Goal: Task Accomplishment & Management: Use online tool/utility

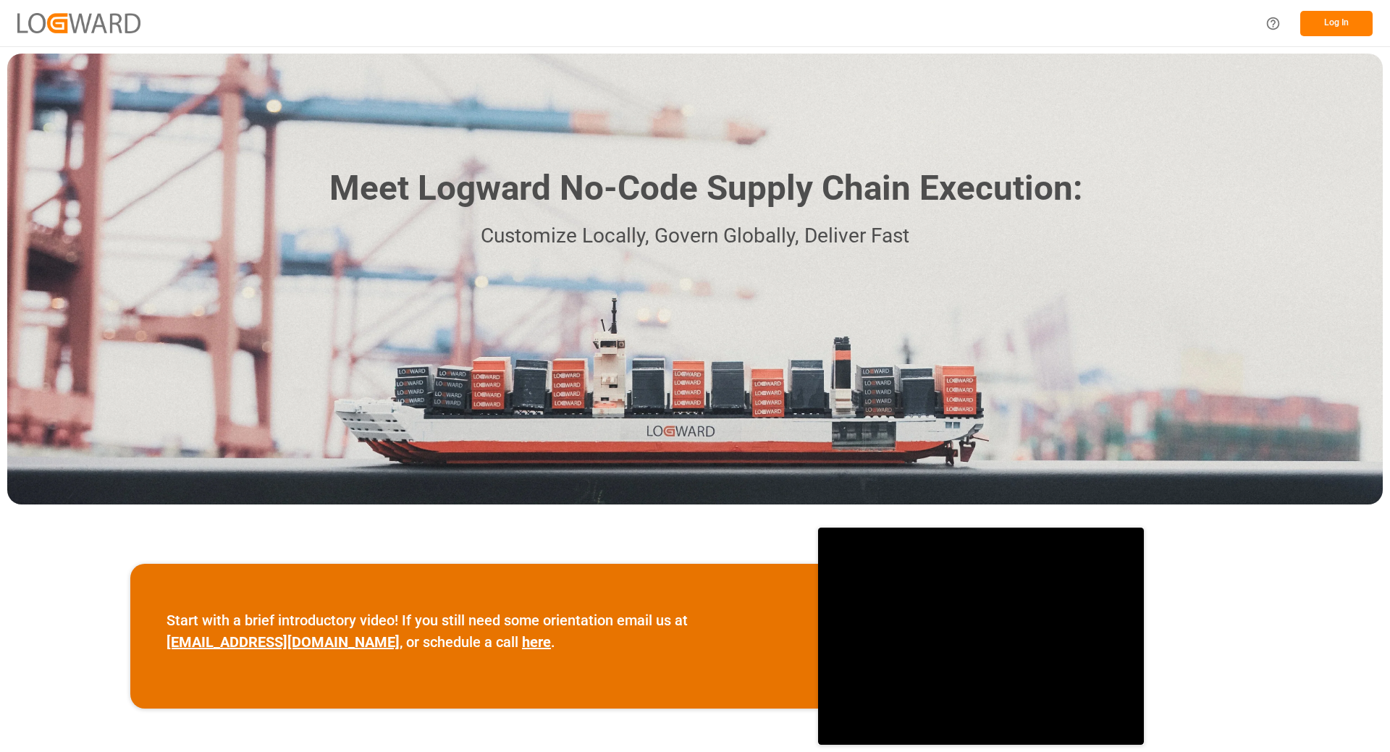
click at [1349, 26] on button "Log In" at bounding box center [1336, 23] width 72 height 25
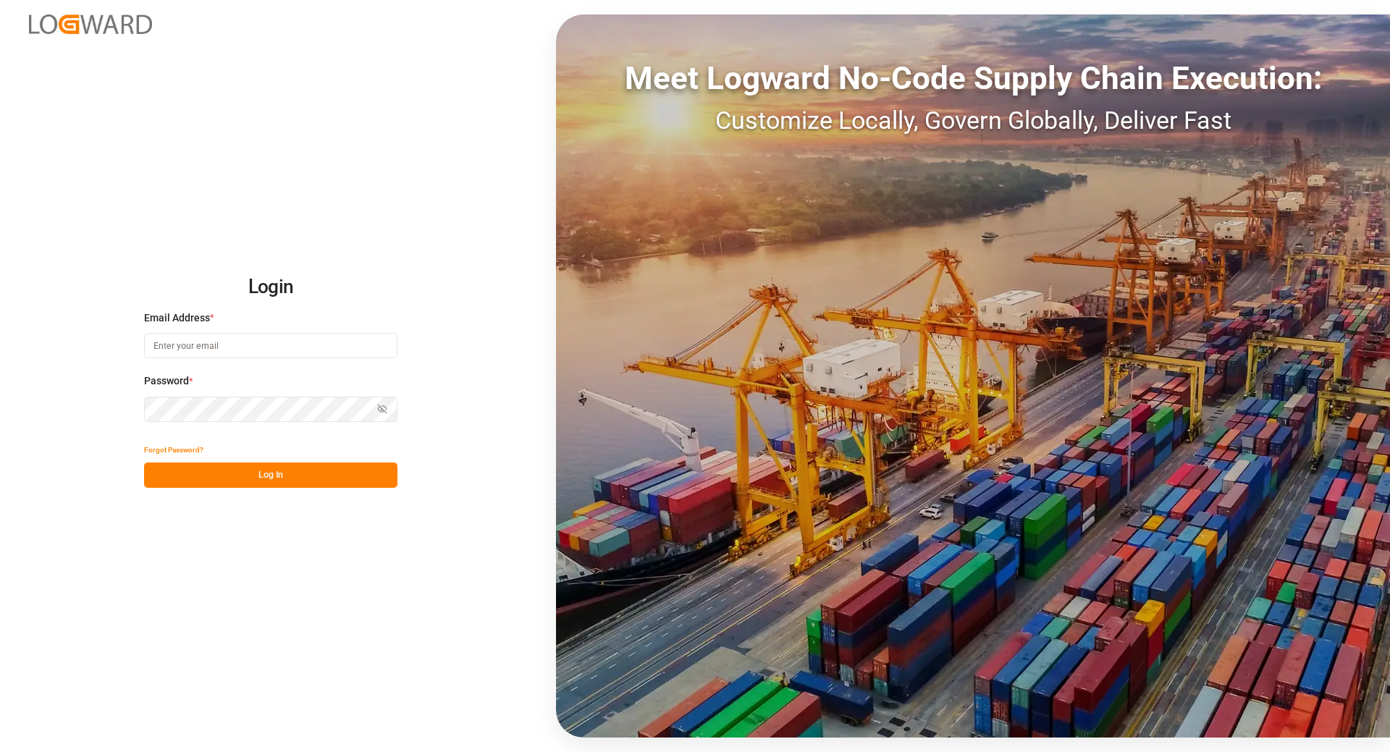
type input "tanja.schoepple@fms-logistics.com"
click at [242, 477] on button "Log In" at bounding box center [270, 475] width 253 height 25
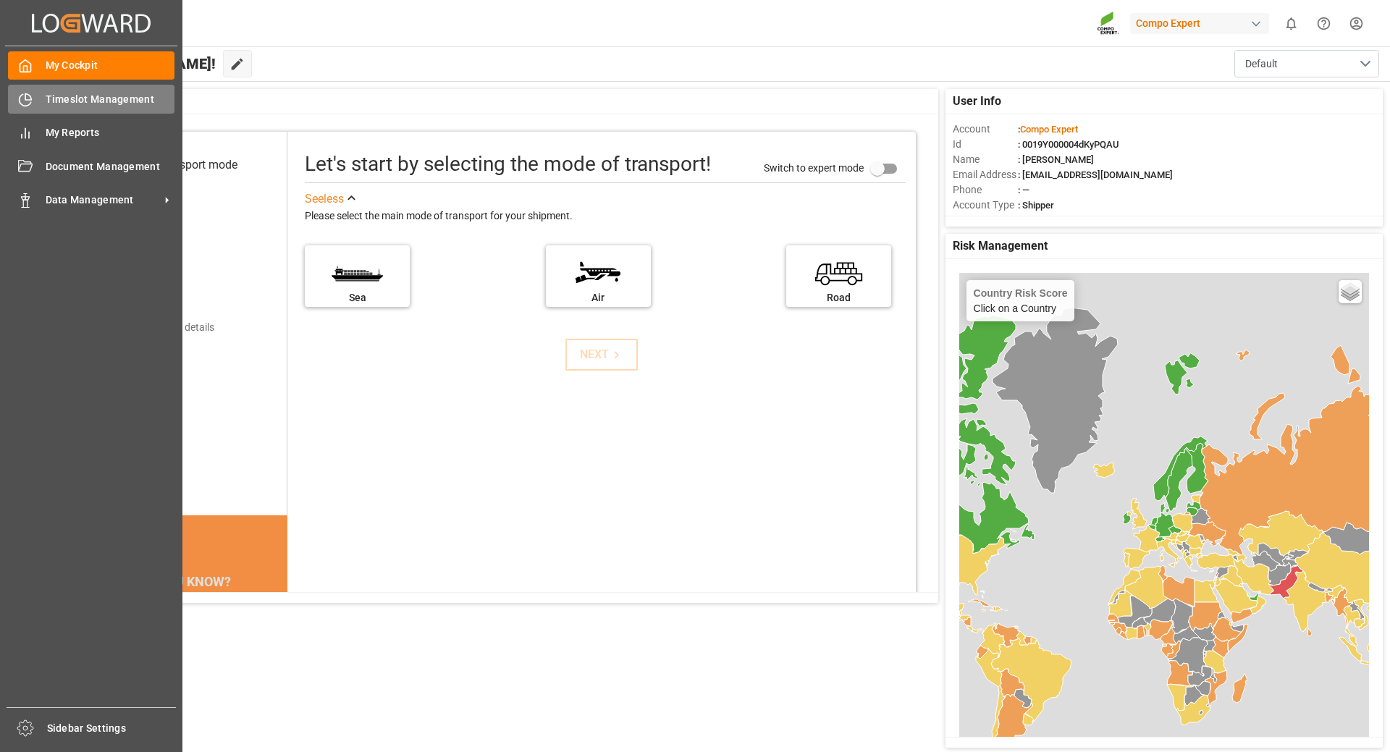
click at [23, 98] on icon at bounding box center [25, 100] width 14 height 14
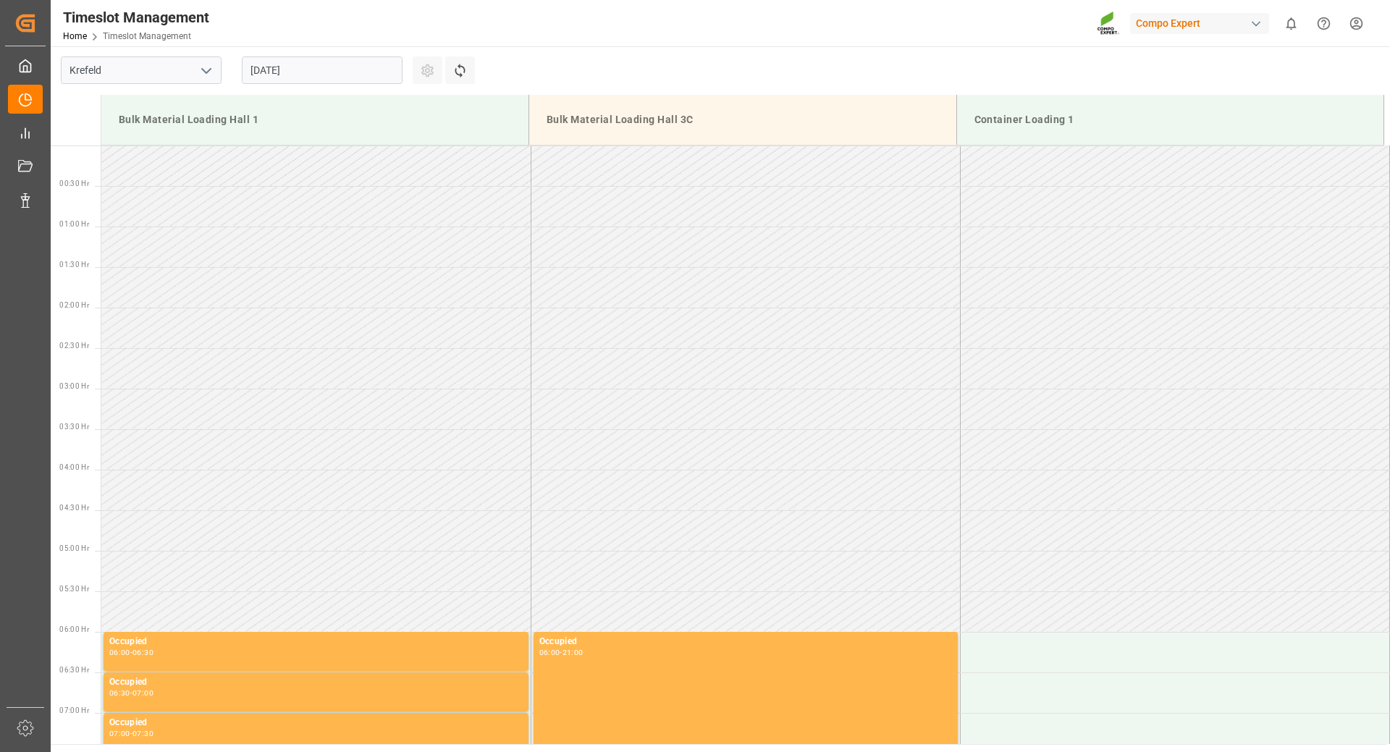
scroll to position [1288, 0]
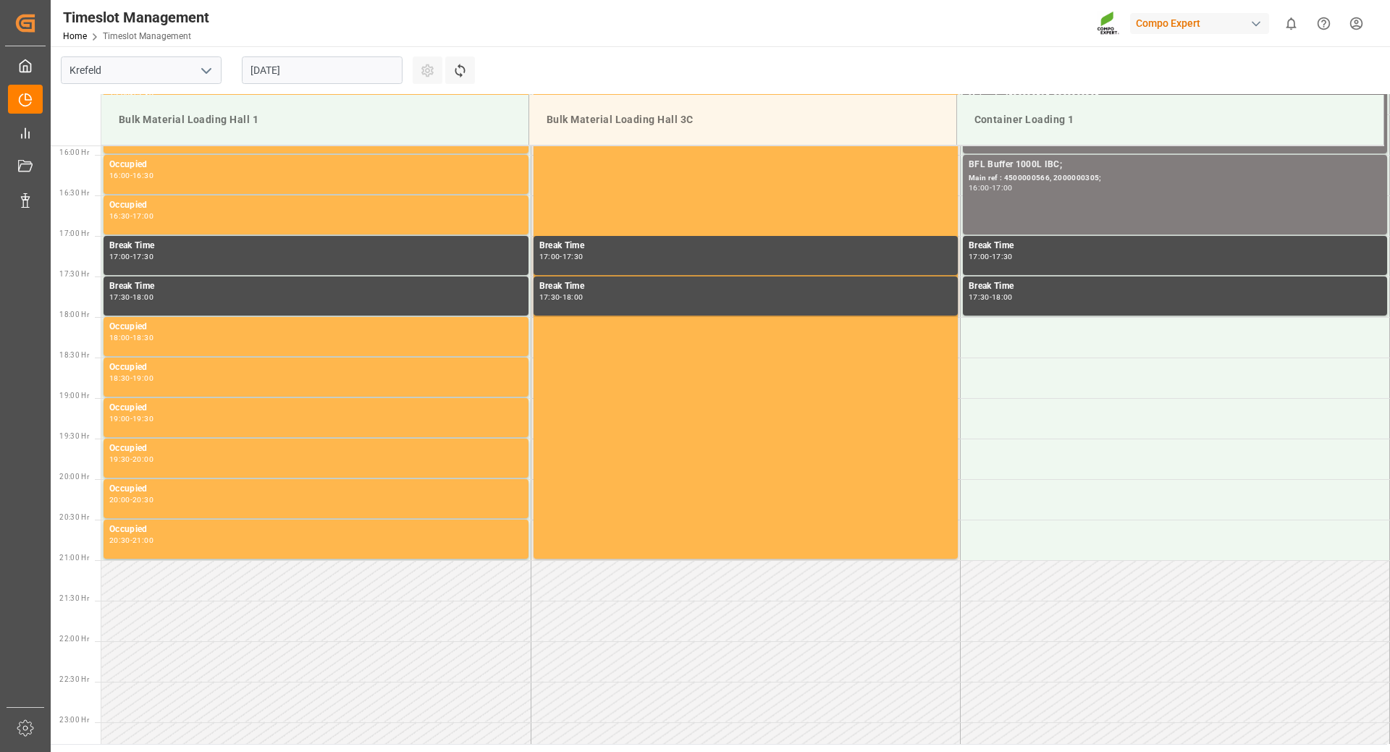
click at [355, 72] on input "[DATE]" at bounding box center [322, 70] width 161 height 28
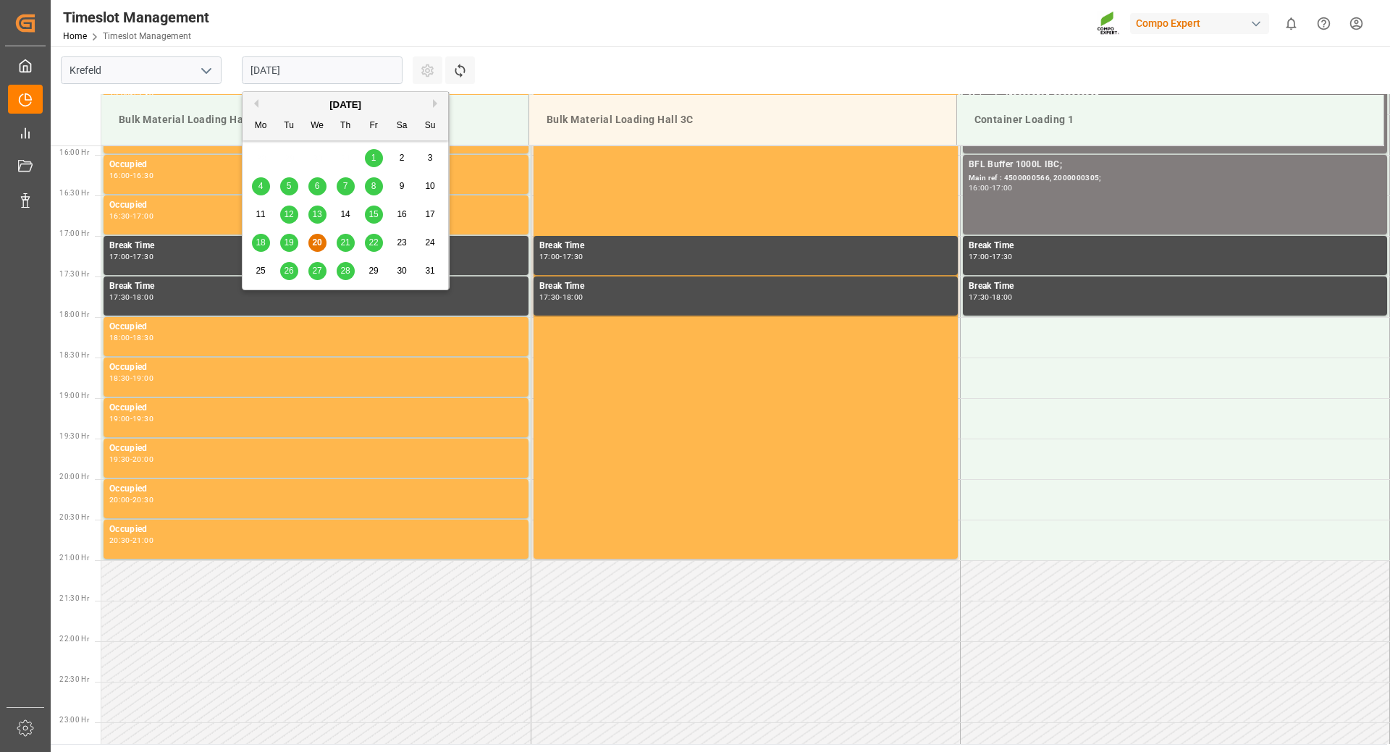
click at [292, 274] on span "26" at bounding box center [288, 271] width 9 height 10
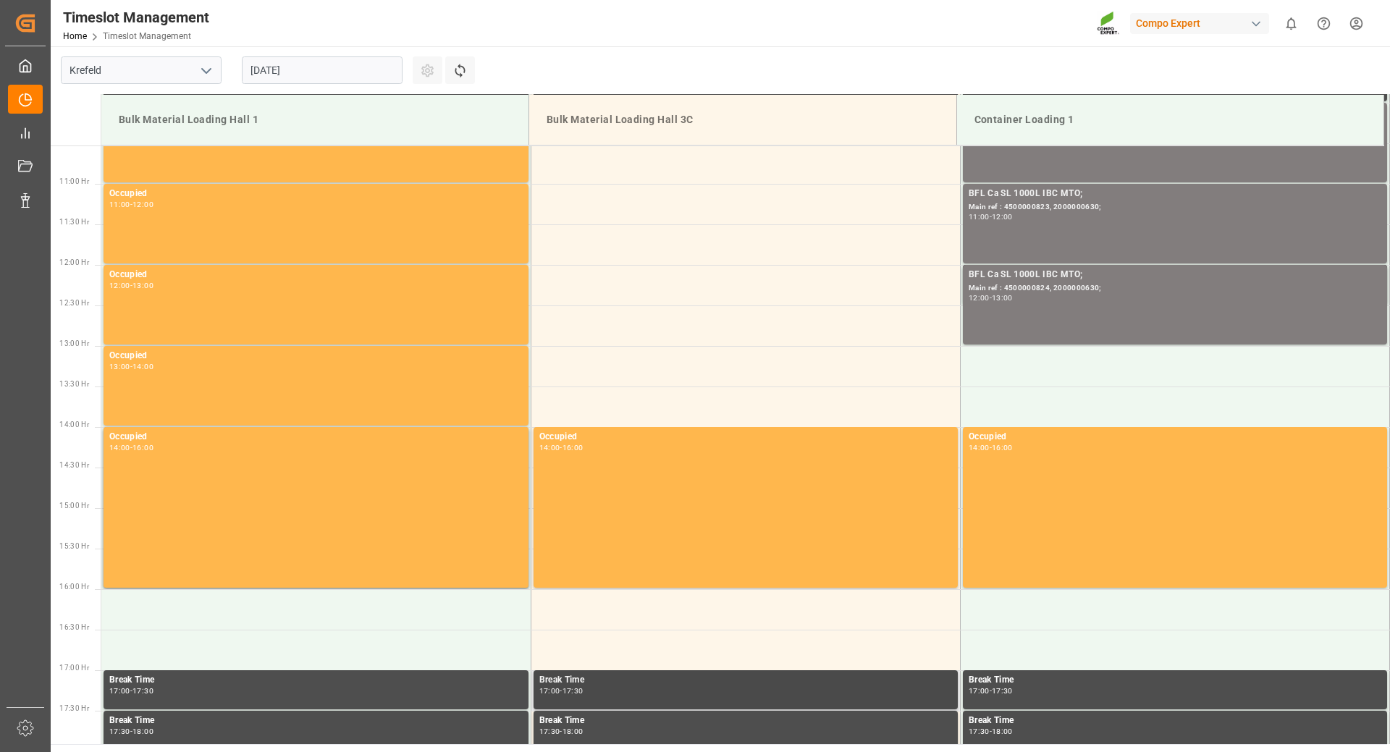
scroll to position [564, 0]
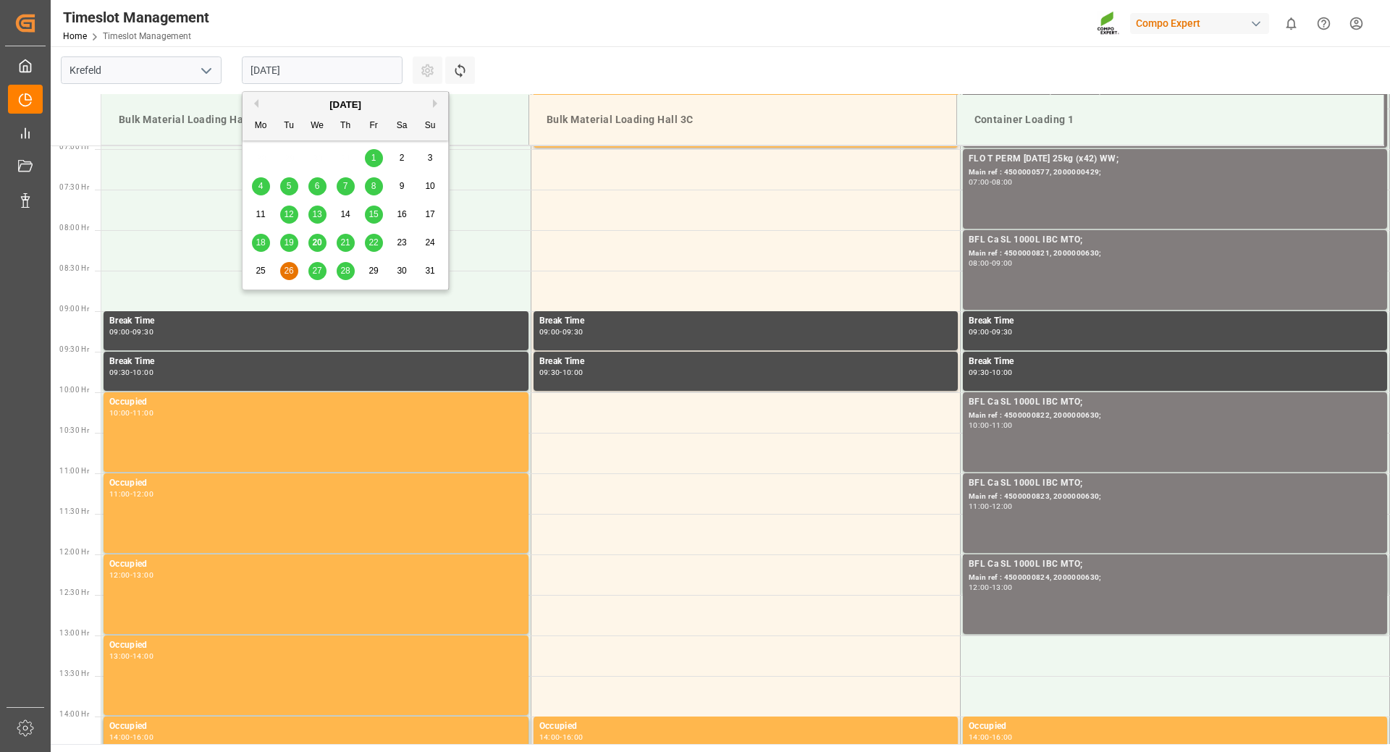
click at [335, 73] on input "[DATE]" at bounding box center [322, 70] width 161 height 28
click at [319, 269] on span "27" at bounding box center [316, 271] width 9 height 10
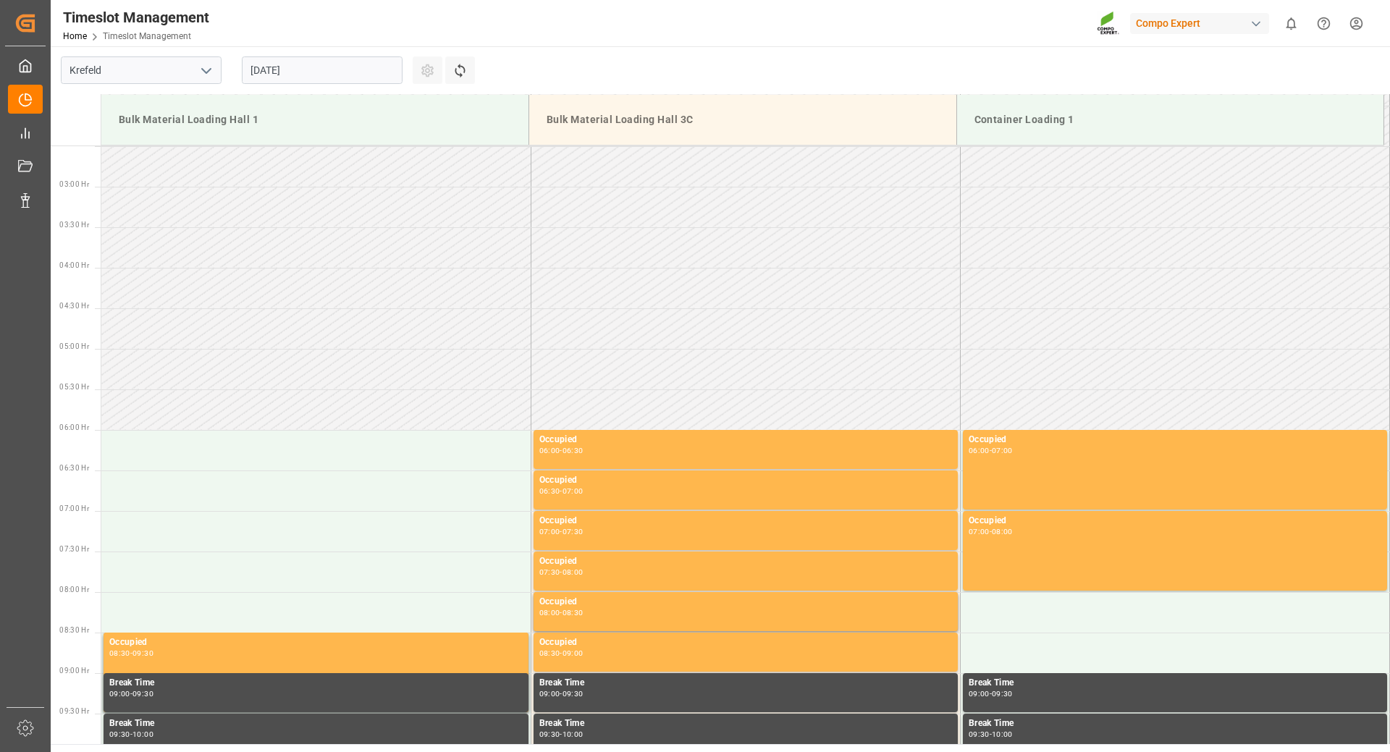
scroll to position [0, 0]
